Goal: Information Seeking & Learning: Check status

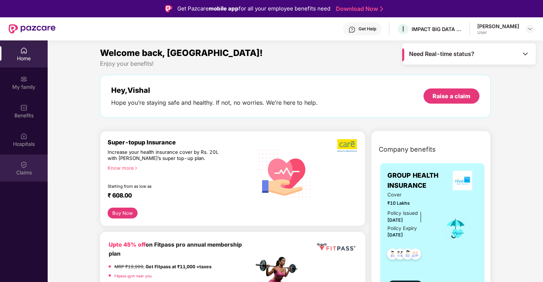
click at [22, 165] on img at bounding box center [23, 164] width 7 height 7
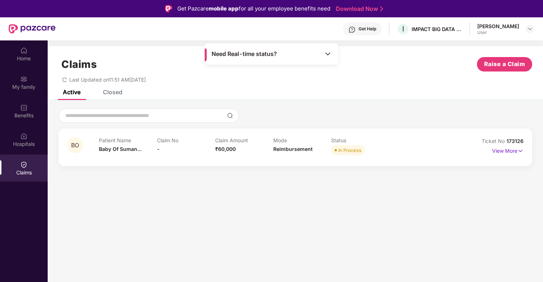
click at [166, 144] on div "Claim No -" at bounding box center [186, 147] width 58 height 20
click at [111, 151] on span "Baby Of Suman..." at bounding box center [120, 149] width 43 height 6
click at [504, 152] on p "View More" at bounding box center [507, 150] width 31 height 10
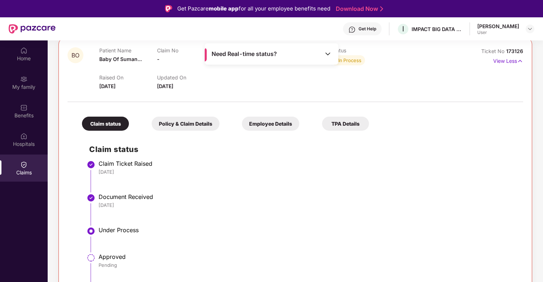
scroll to position [40, 0]
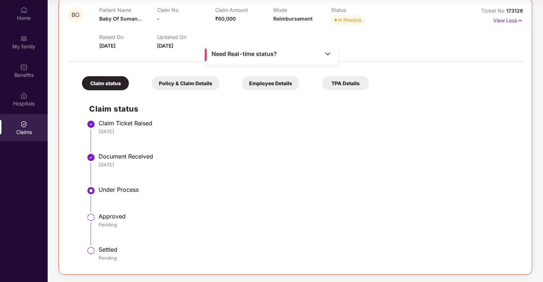
click at [181, 81] on div "Policy & Claim Details" at bounding box center [186, 83] width 68 height 14
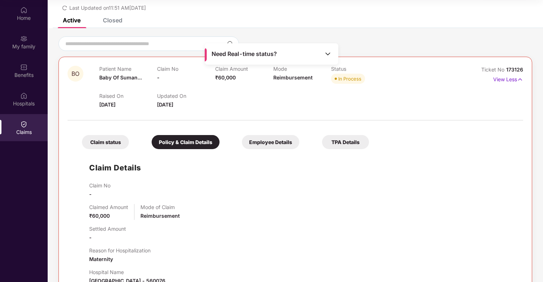
scroll to position [0, 0]
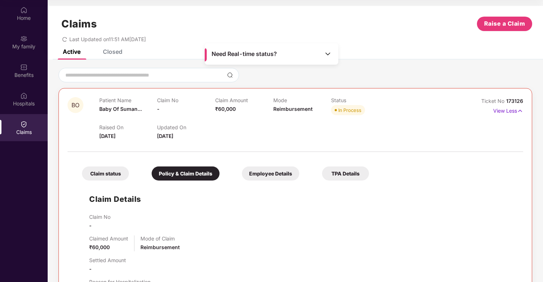
click at [256, 177] on div "Employee Details" at bounding box center [270, 173] width 57 height 14
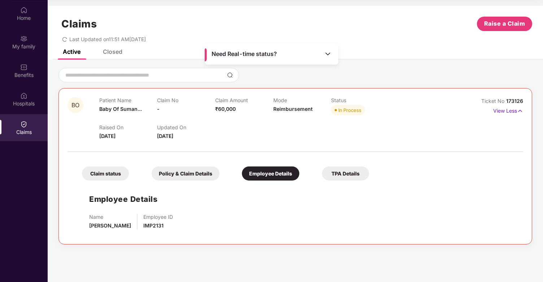
click at [342, 181] on div "Claim status Policy & Claim Details Employee Details TPA Details Employee Detai…" at bounding box center [296, 196] width 456 height 80
click at [343, 177] on div "TPA Details" at bounding box center [345, 173] width 47 height 14
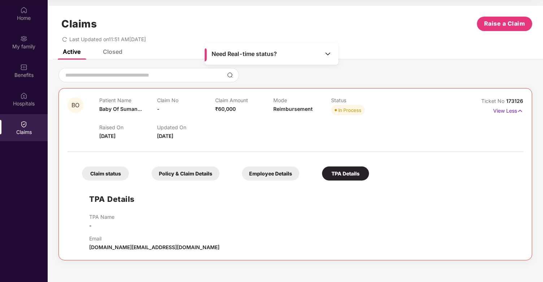
click at [114, 176] on div "Claim status" at bounding box center [105, 173] width 47 height 14
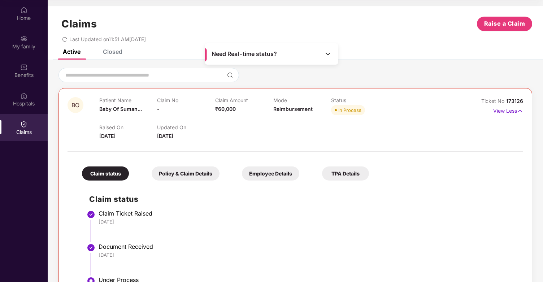
click at [115, 52] on div "Closed" at bounding box center [113, 51] width 20 height 7
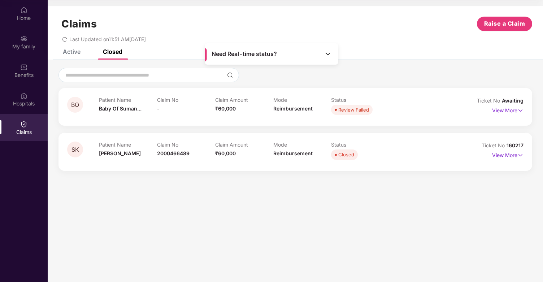
click at [79, 56] on div "Active" at bounding box center [66, 52] width 29 height 16
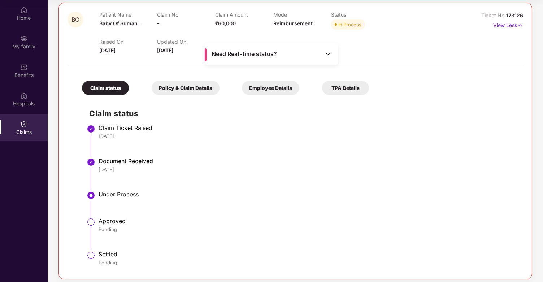
scroll to position [90, 0]
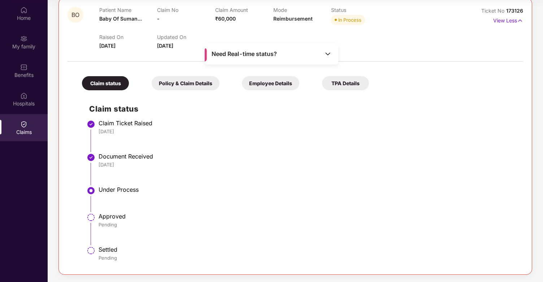
click at [329, 53] on img at bounding box center [327, 53] width 7 height 7
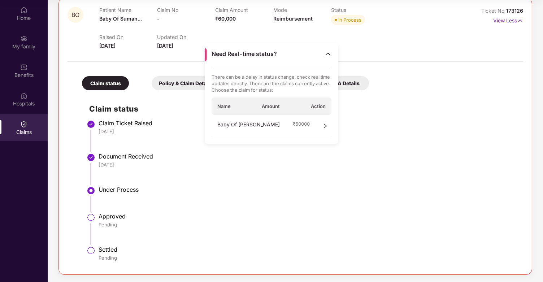
click at [257, 158] on div "Document Received" at bounding box center [308, 156] width 418 height 7
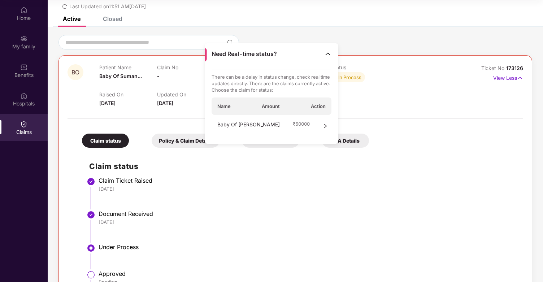
scroll to position [0, 0]
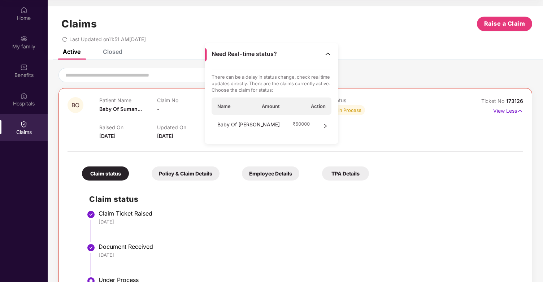
click at [153, 113] on div "Patient Name Baby Of Suman..." at bounding box center [128, 107] width 58 height 20
click at [328, 51] on img at bounding box center [327, 53] width 7 height 7
